Goal: Task Accomplishment & Management: Complete application form

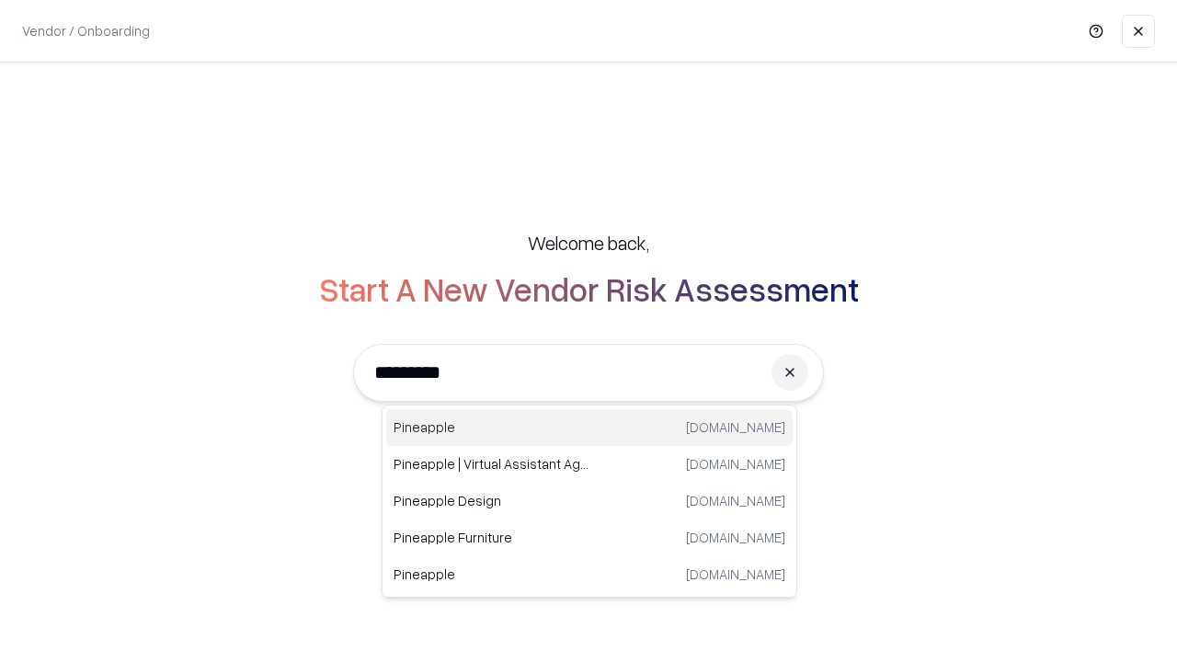
click at [589, 428] on div "Pineapple [DOMAIN_NAME]" at bounding box center [589, 427] width 406 height 37
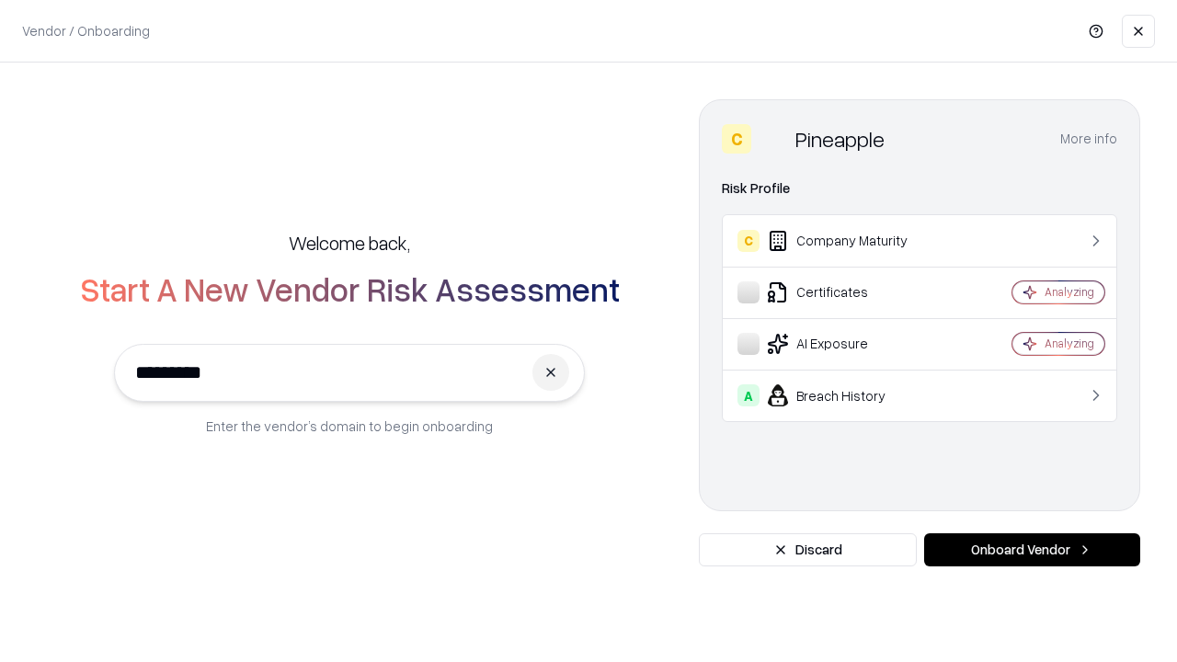
type input "*********"
click at [1032, 550] on button "Onboard Vendor" at bounding box center [1032, 549] width 216 height 33
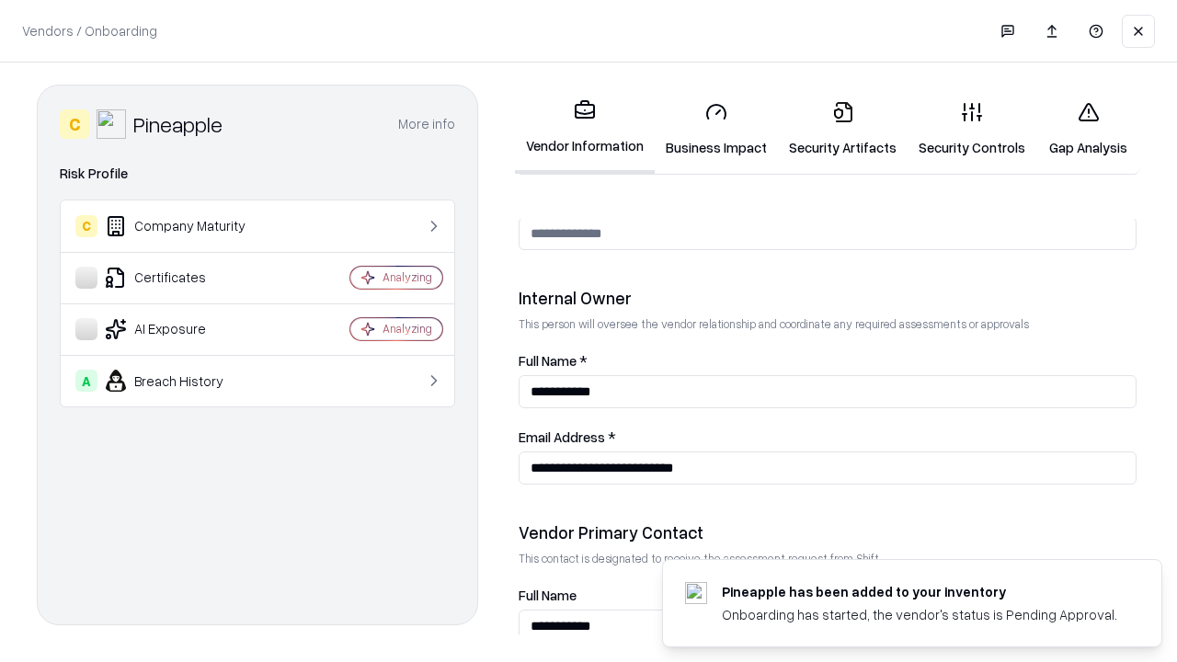
scroll to position [953, 0]
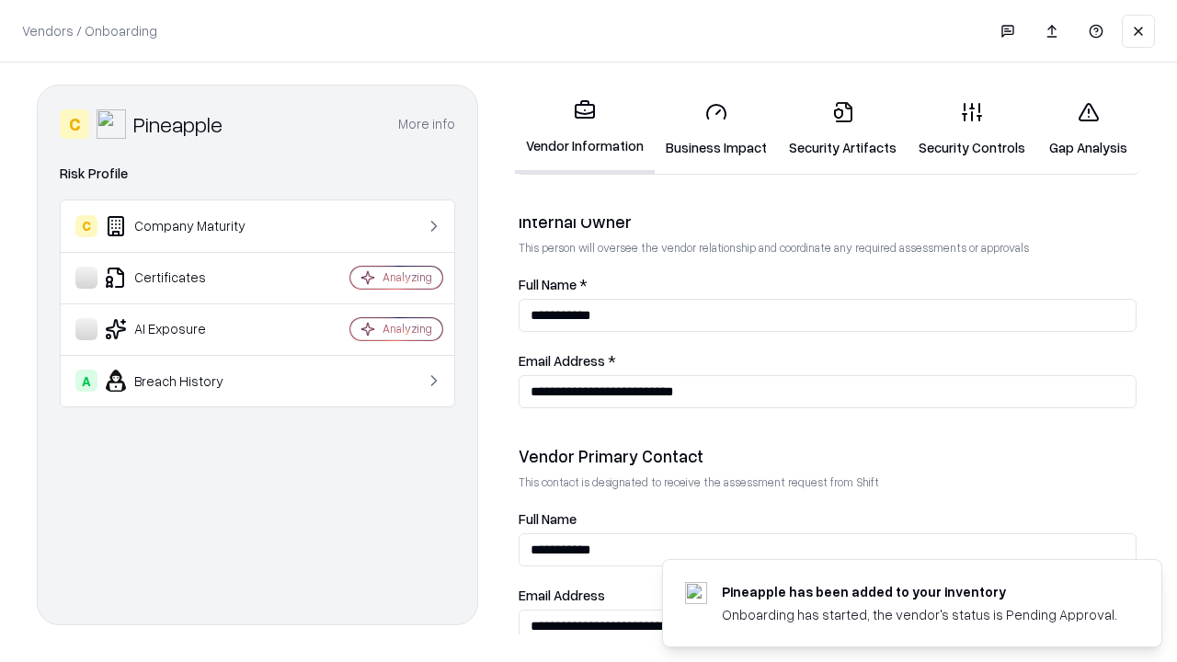
click at [716, 129] on link "Business Impact" at bounding box center [716, 129] width 123 height 86
click at [842, 129] on link "Security Artifacts" at bounding box center [843, 129] width 130 height 86
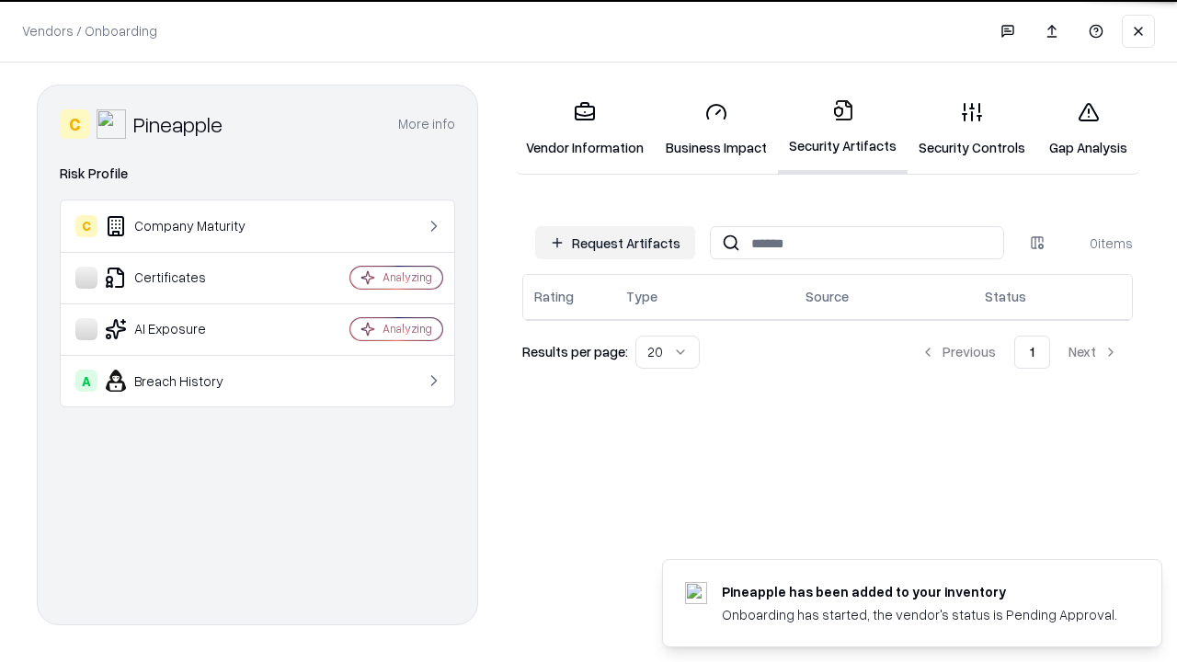
click at [615, 242] on button "Request Artifacts" at bounding box center [615, 242] width 160 height 33
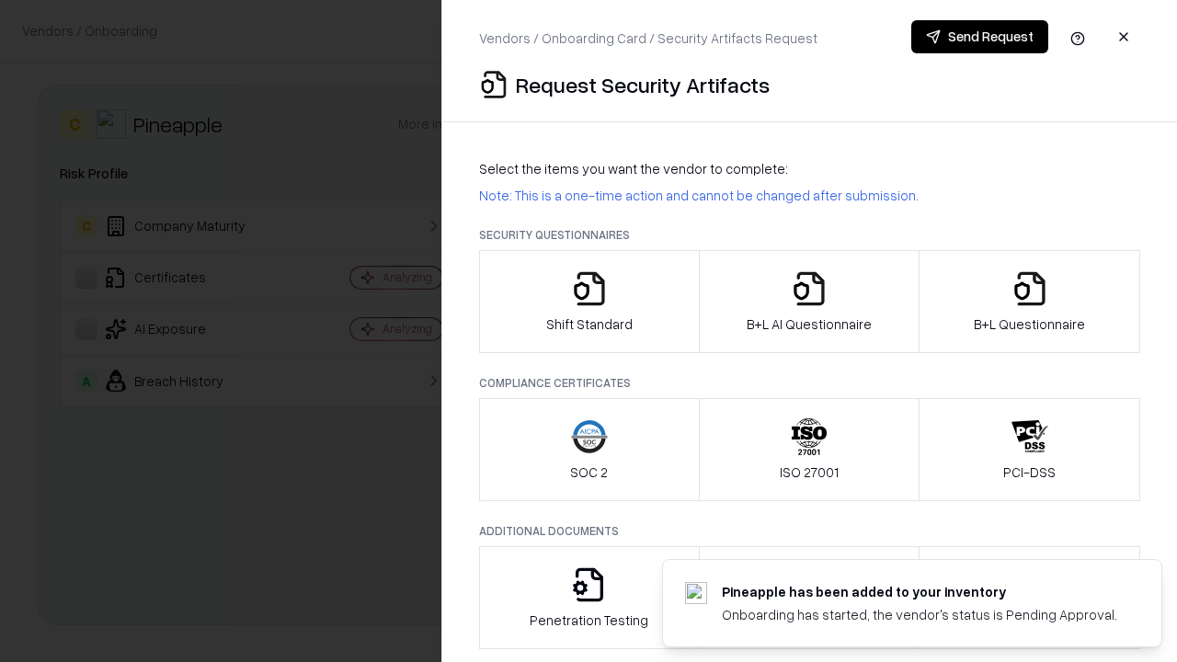
click at [588, 302] on icon "button" at bounding box center [589, 288] width 37 height 37
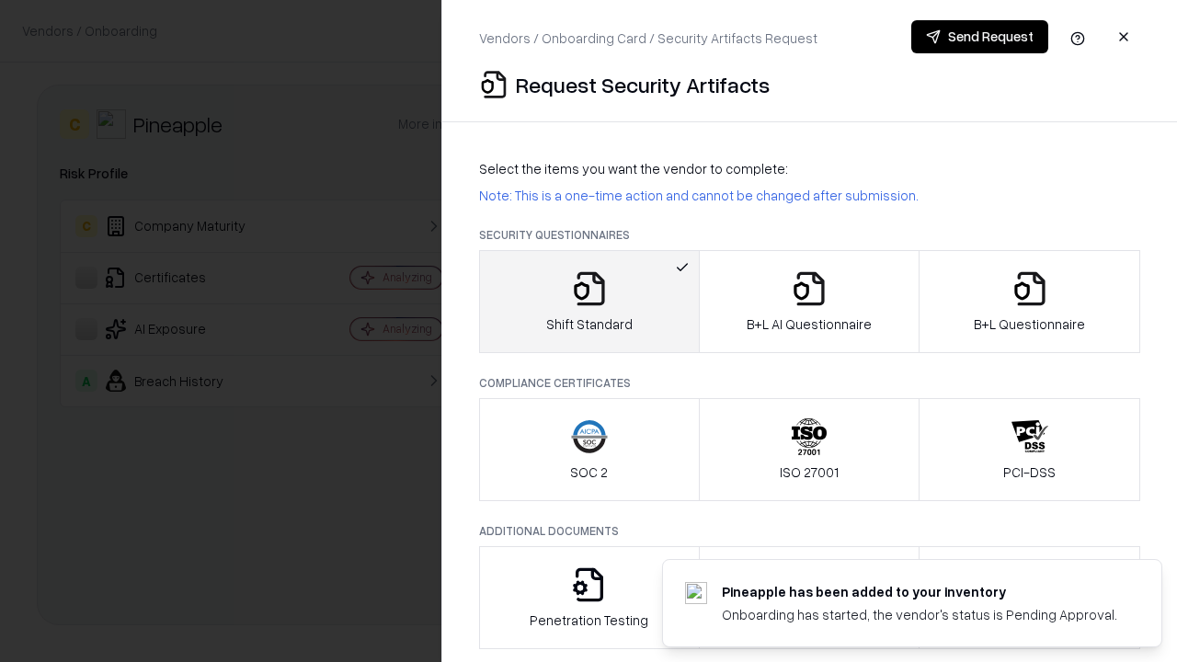
click at [979, 37] on button "Send Request" at bounding box center [979, 36] width 137 height 33
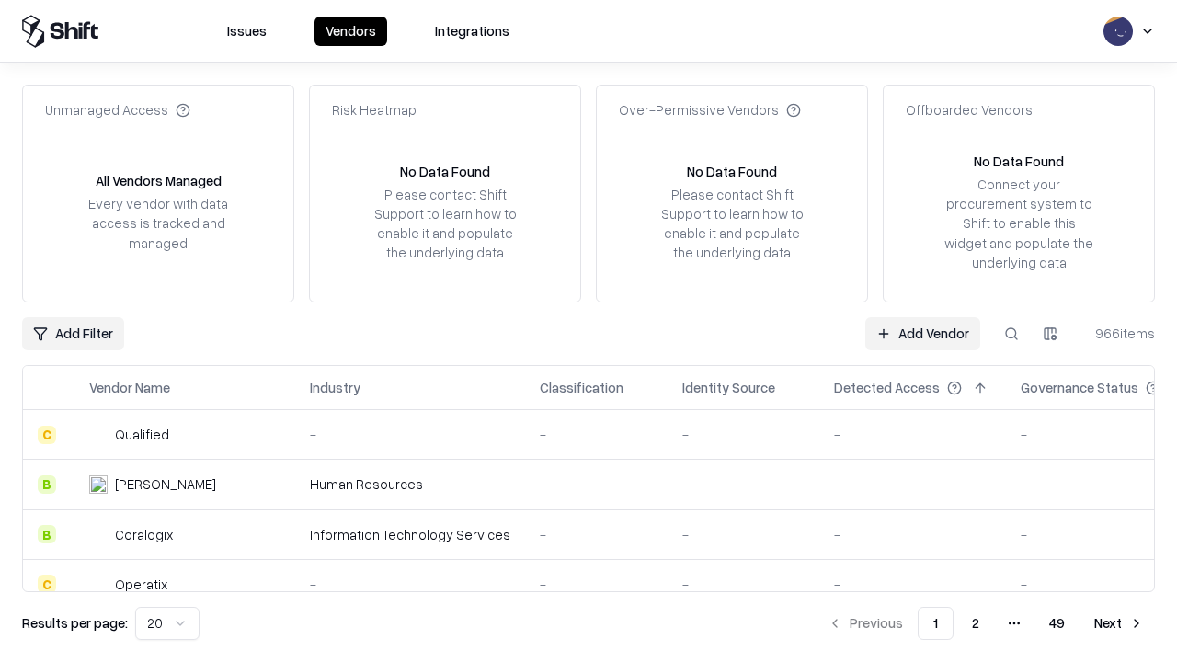
click at [1011, 333] on button at bounding box center [1011, 333] width 33 height 33
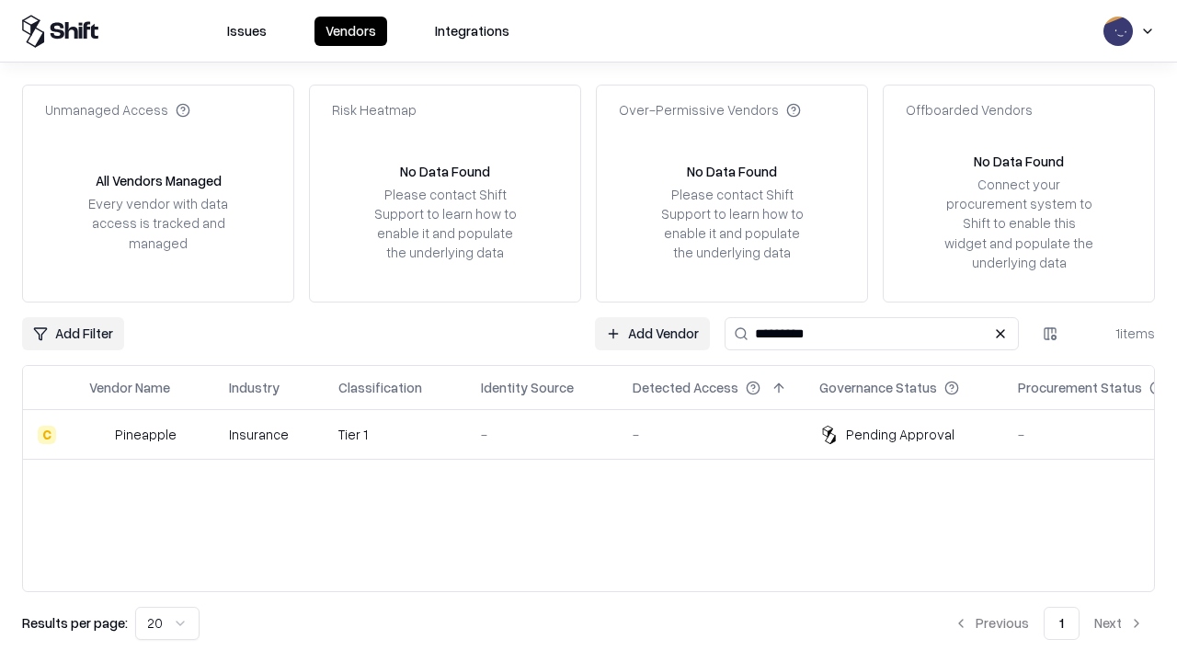
type input "*********"
click at [599, 434] on div "-" at bounding box center [542, 434] width 122 height 19
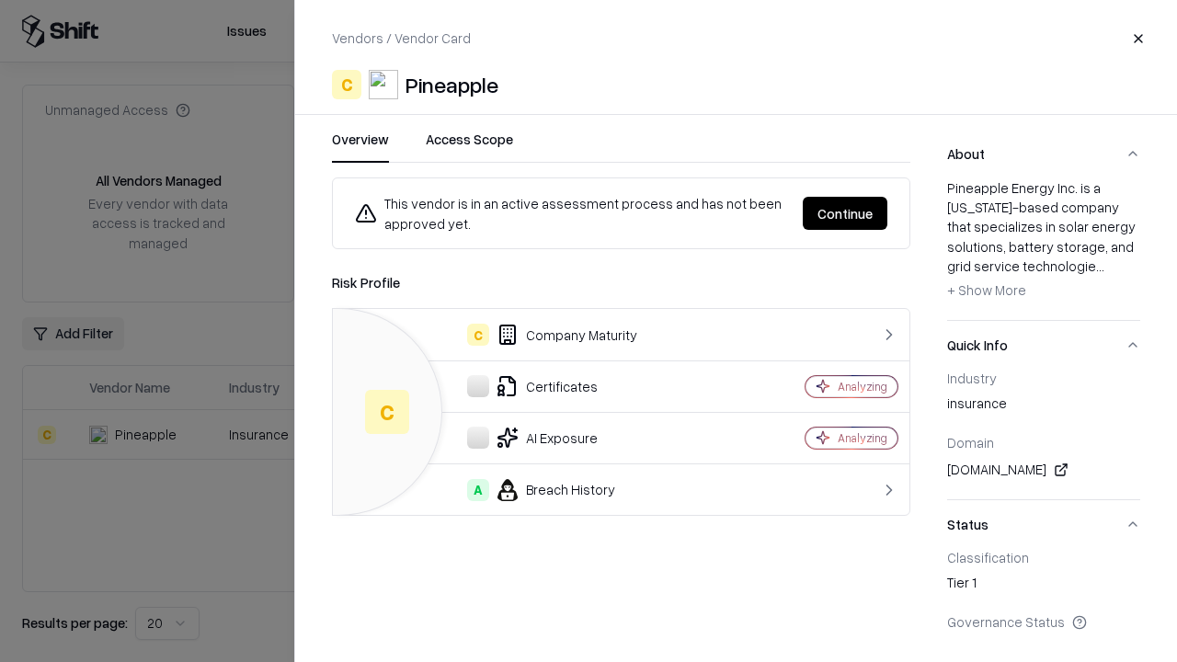
click at [845, 213] on button "Continue" at bounding box center [845, 213] width 85 height 33
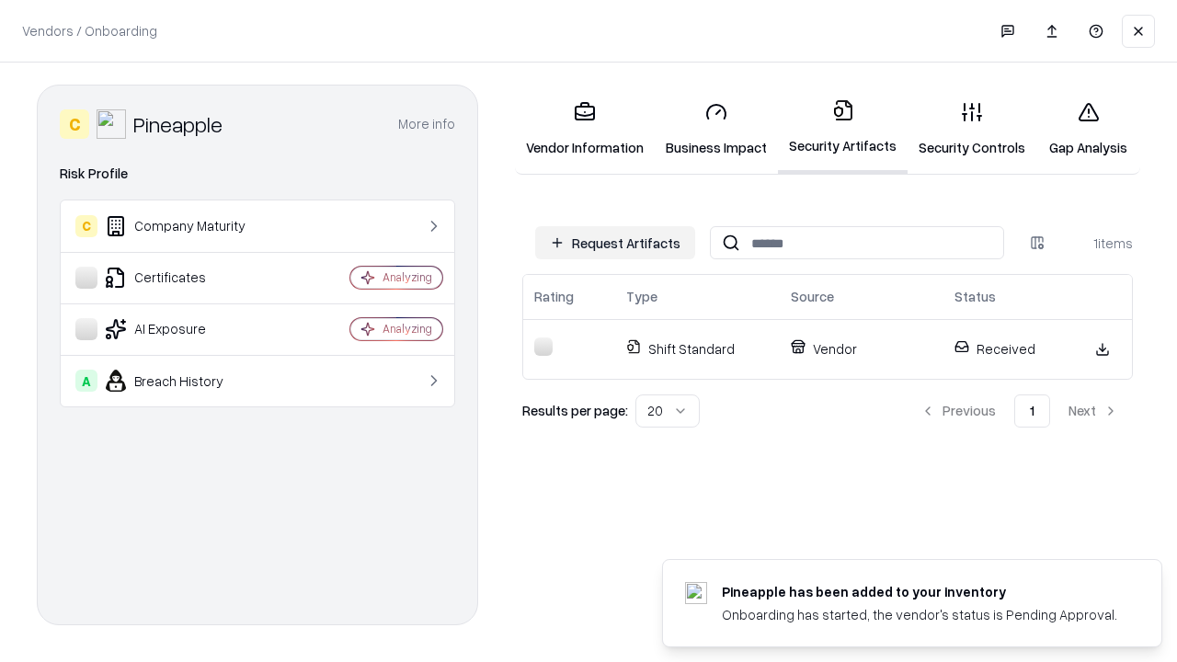
click at [1088, 129] on link "Gap Analysis" at bounding box center [1088, 129] width 104 height 86
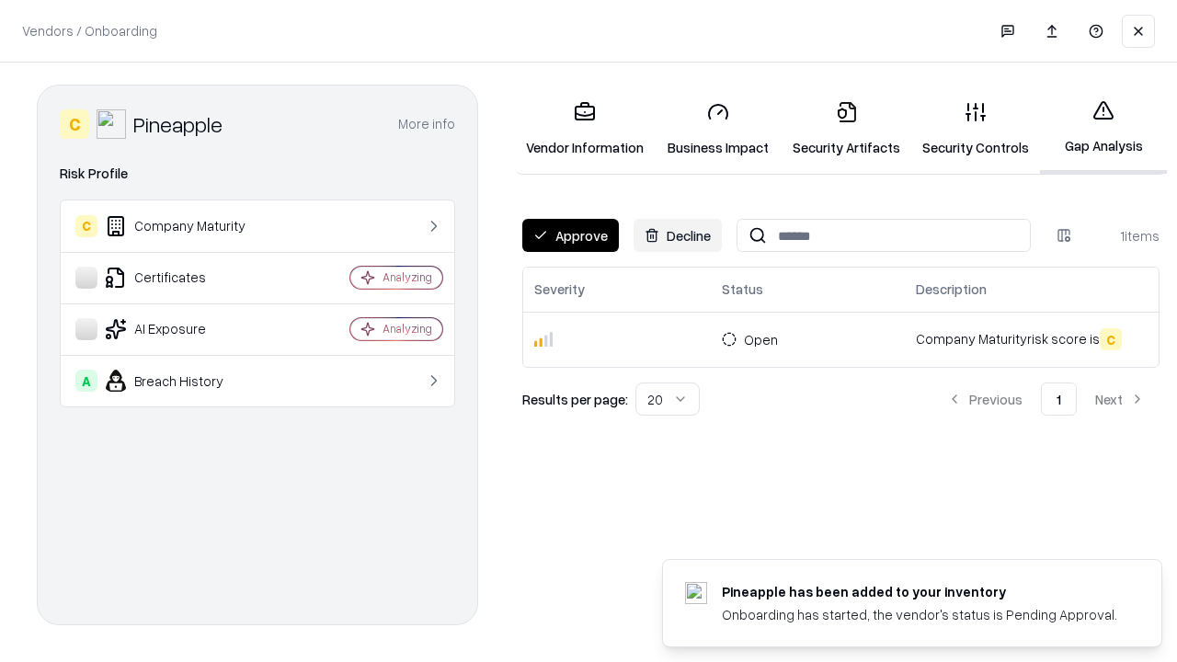
click at [570, 235] on button "Approve" at bounding box center [570, 235] width 97 height 33
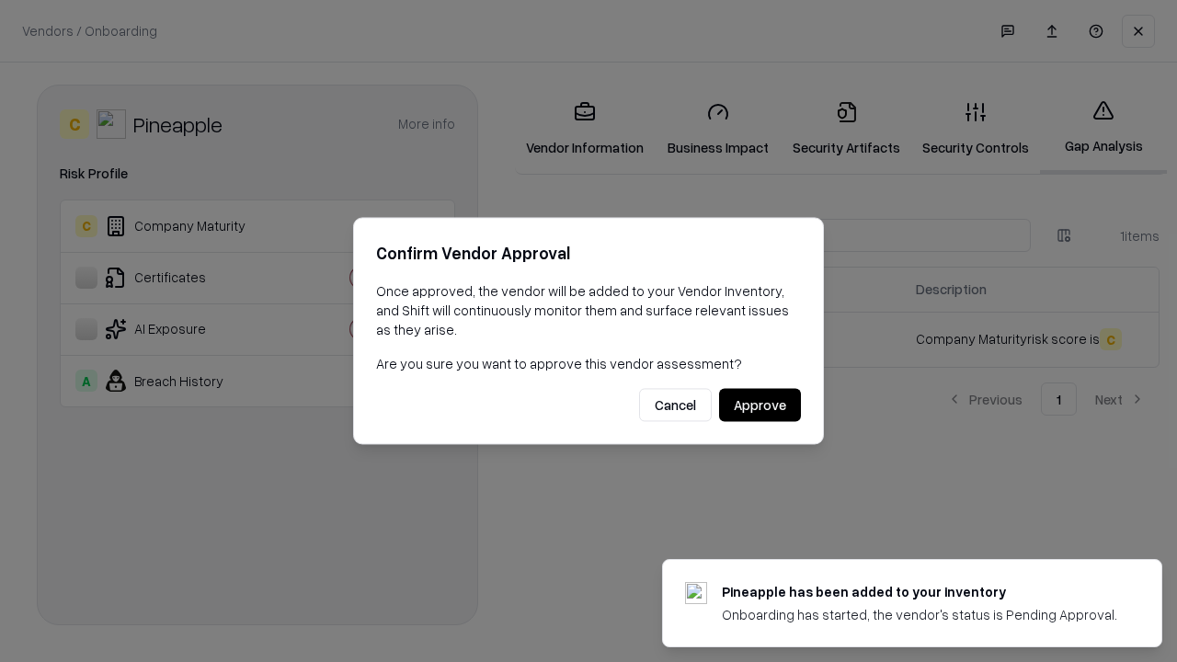
click at [759, 405] on button "Approve" at bounding box center [760, 405] width 82 height 33
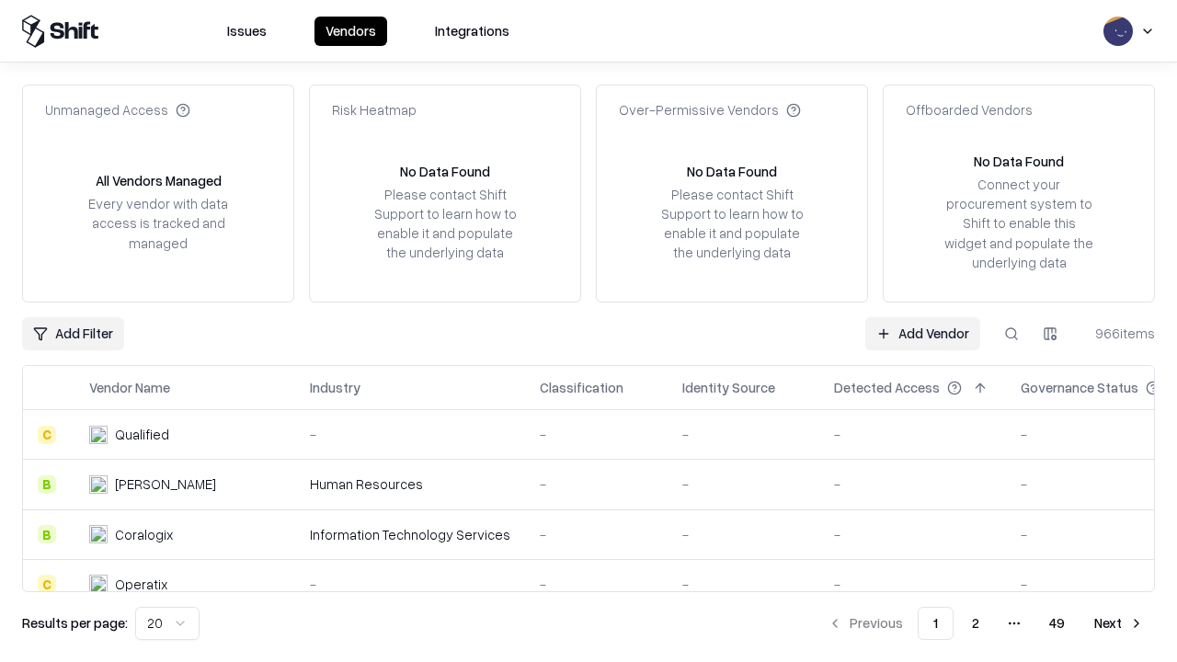
type input "*********"
click at [922, 333] on link "Add Vendor" at bounding box center [922, 333] width 115 height 33
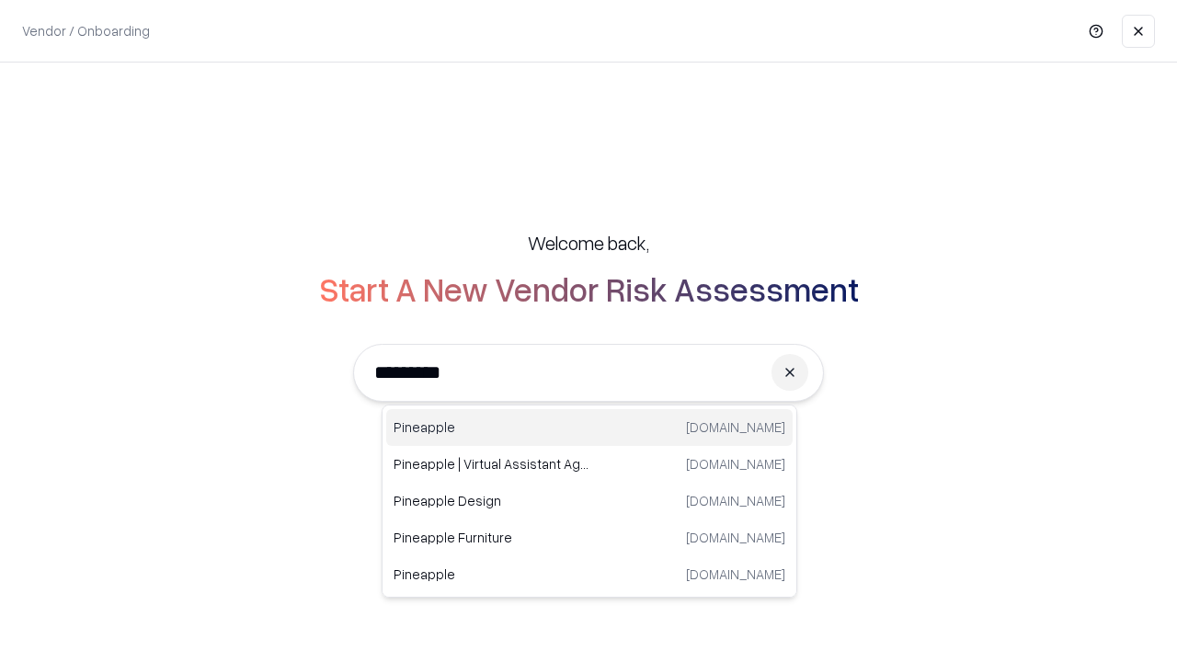
click at [589, 428] on div "Pineapple [DOMAIN_NAME]" at bounding box center [589, 427] width 406 height 37
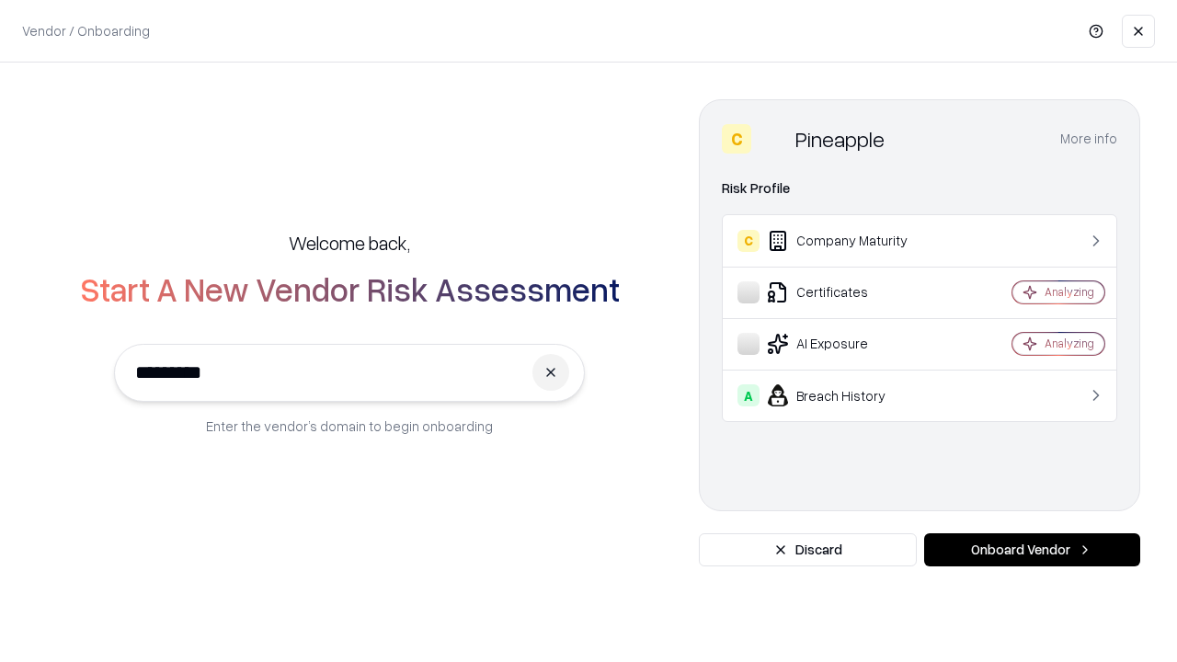
type input "*********"
click at [1032, 550] on button "Onboard Vendor" at bounding box center [1032, 549] width 216 height 33
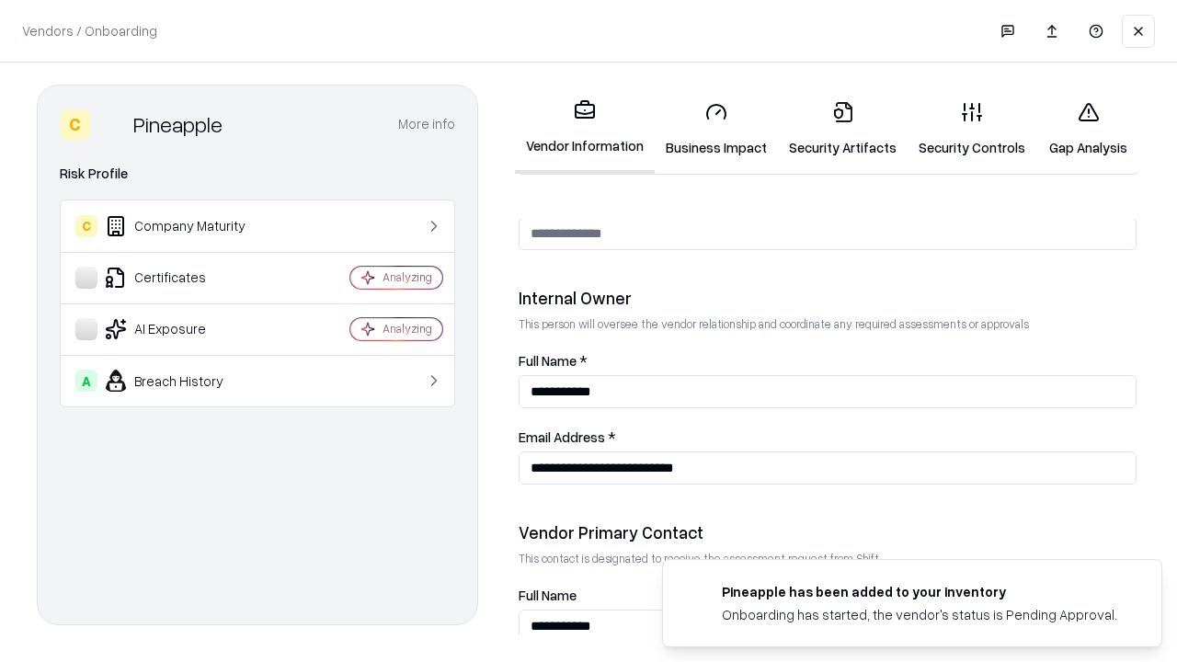
scroll to position [953, 0]
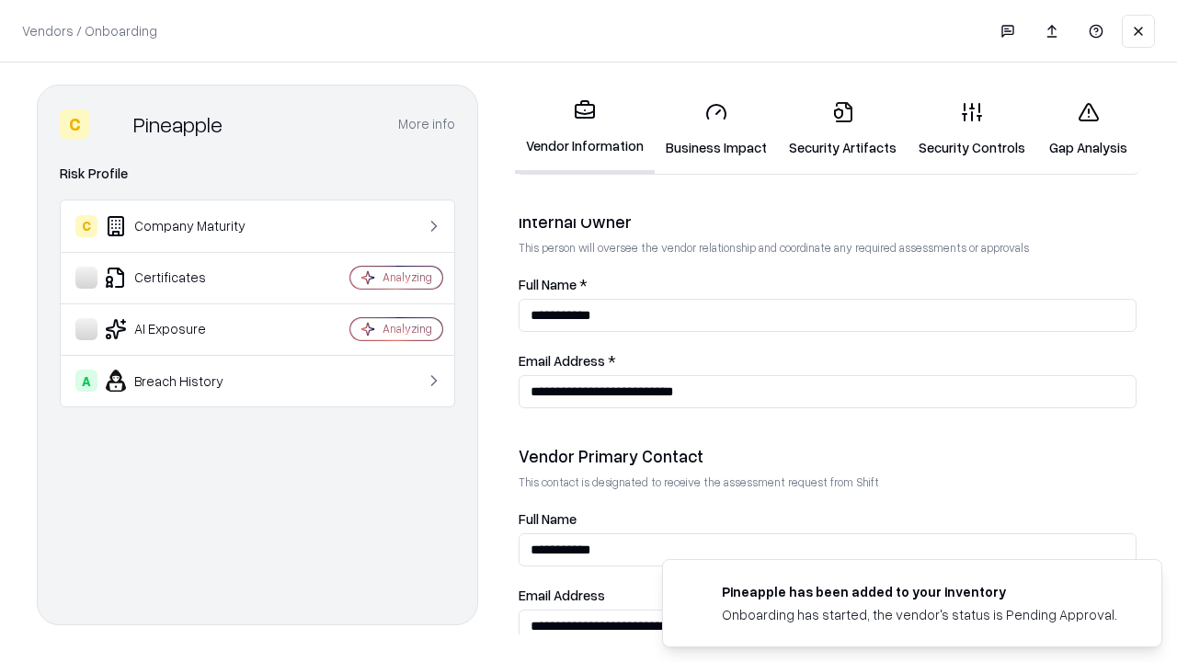
click at [1088, 129] on link "Gap Analysis" at bounding box center [1088, 129] width 104 height 86
